Goal: Find specific page/section: Find specific page/section

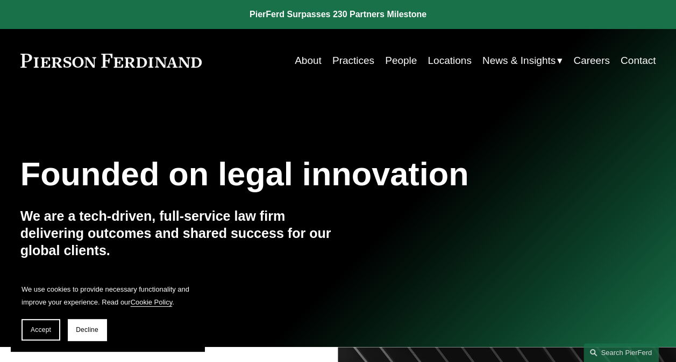
click at [642, 60] on link "Contact" at bounding box center [637, 61] width 35 height 20
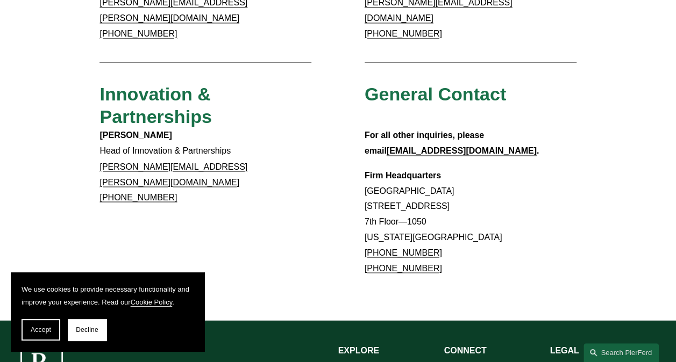
scroll to position [998, 0]
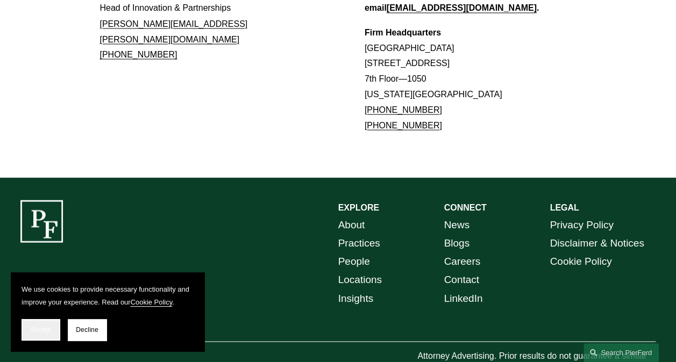
click at [44, 332] on span "Accept" at bounding box center [41, 330] width 20 height 8
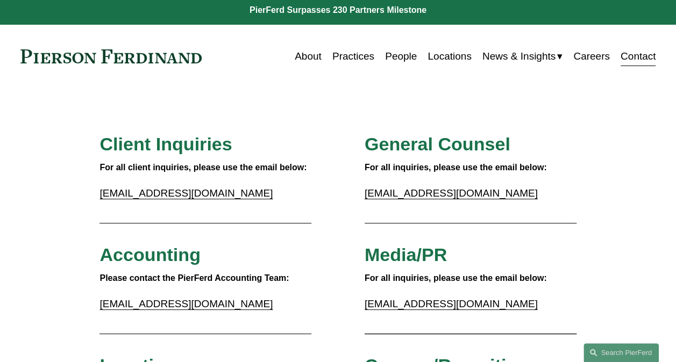
scroll to position [0, 0]
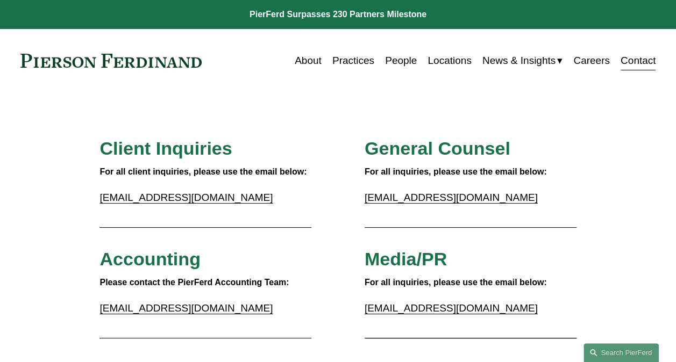
click at [395, 60] on link "People" at bounding box center [401, 61] width 32 height 20
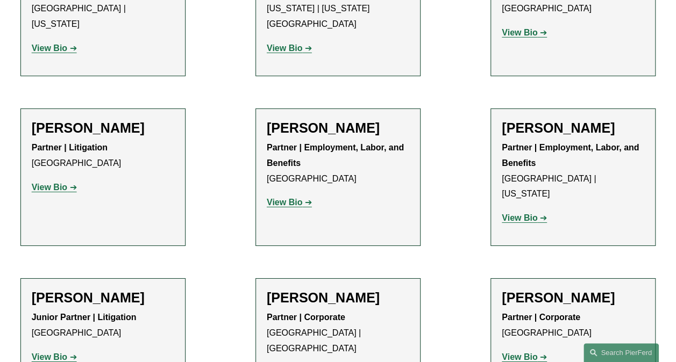
scroll to position [5736, 0]
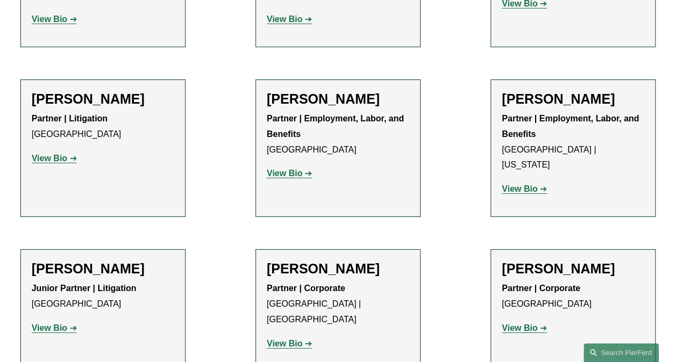
click at [519, 324] on strong "View Bio" at bounding box center [518, 328] width 35 height 9
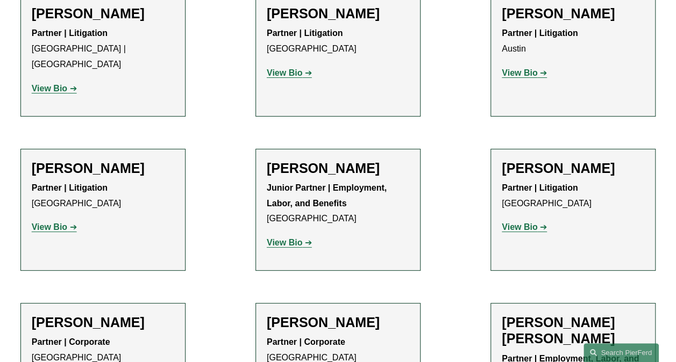
scroll to position [2078, 0]
